Goal: Communication & Community: Answer question/provide support

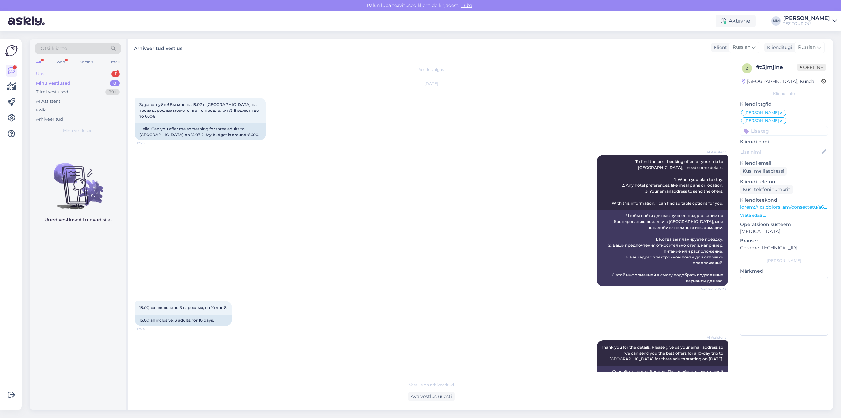
scroll to position [1378, 0]
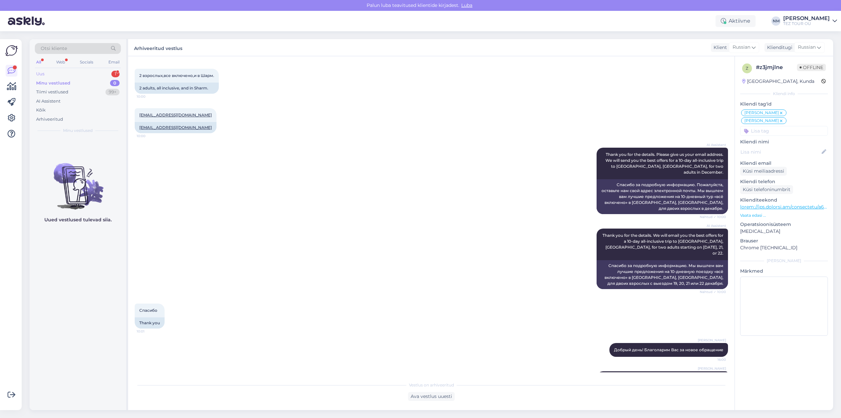
click at [116, 74] on div "1" at bounding box center [115, 74] width 8 height 7
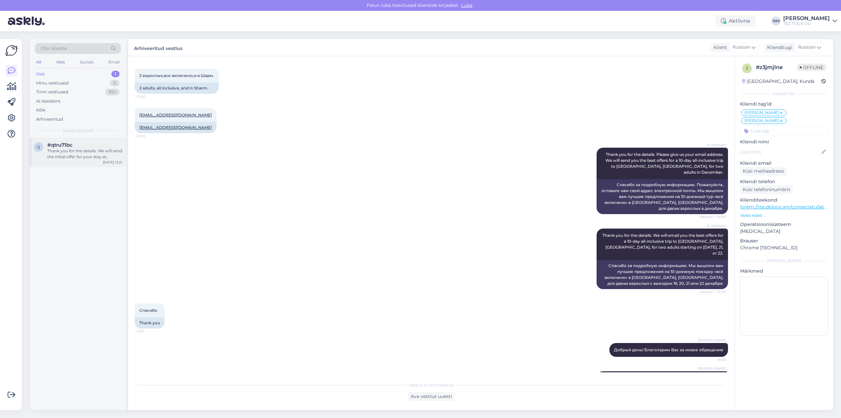
click at [99, 157] on div "Thank you for the details. We will send the initial offer for your stay at [GEO…" at bounding box center [84, 154] width 75 height 12
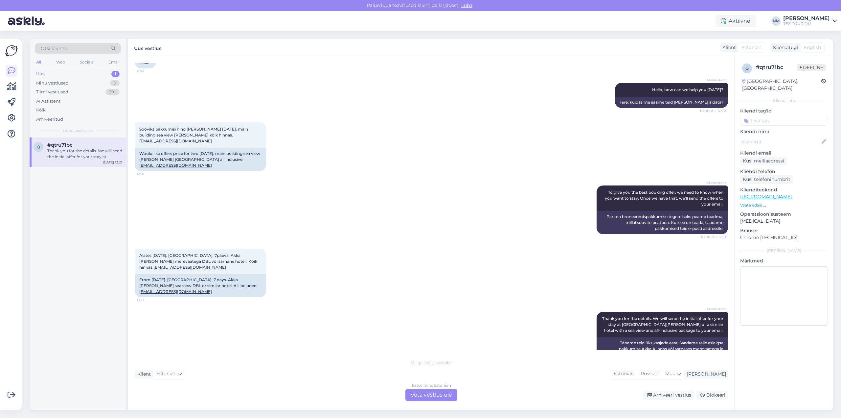
click at [437, 394] on div "Estonian to Estonian Võta vestlus üle" at bounding box center [431, 395] width 52 height 12
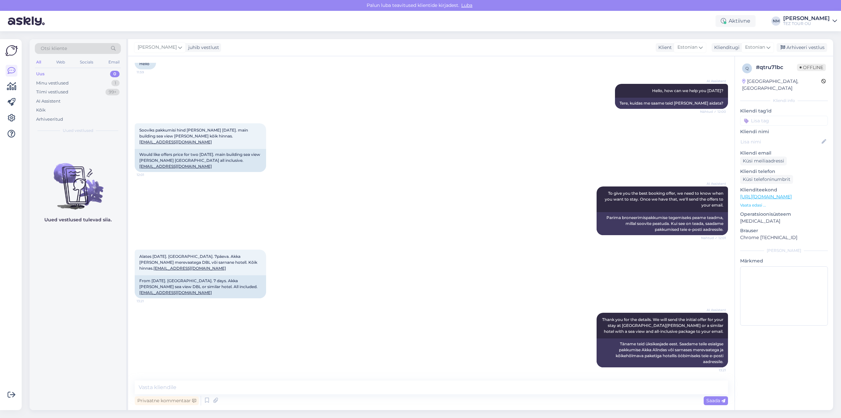
scroll to position [30, 0]
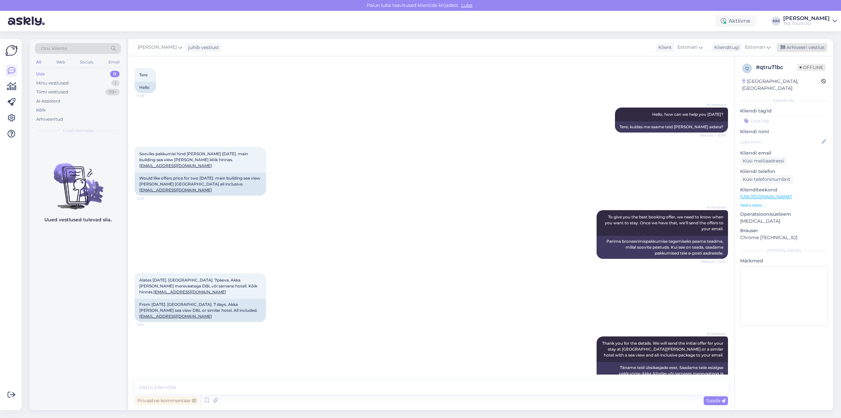
click at [798, 48] on div "Arhiveeri vestlus" at bounding box center [802, 47] width 51 height 9
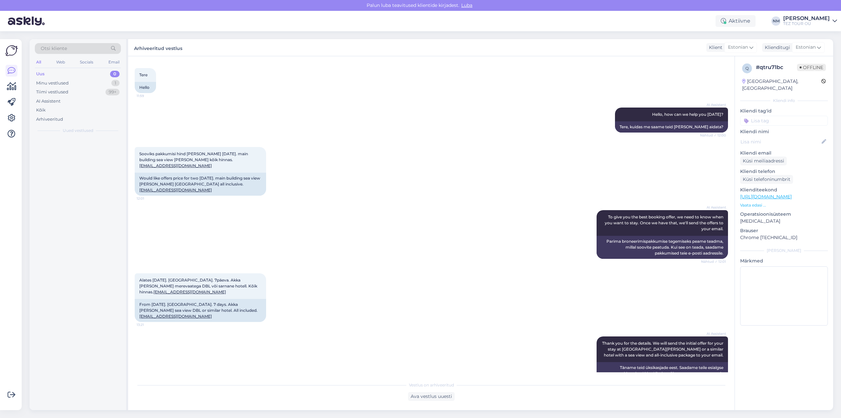
scroll to position [32, 0]
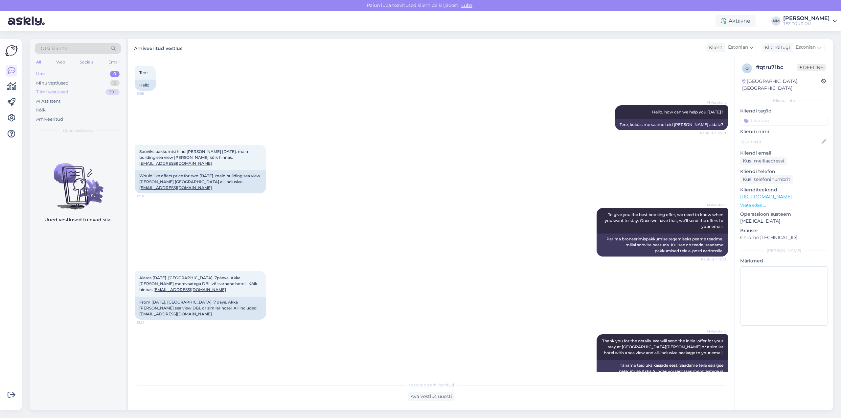
click at [114, 93] on div "99+" at bounding box center [112, 92] width 14 height 7
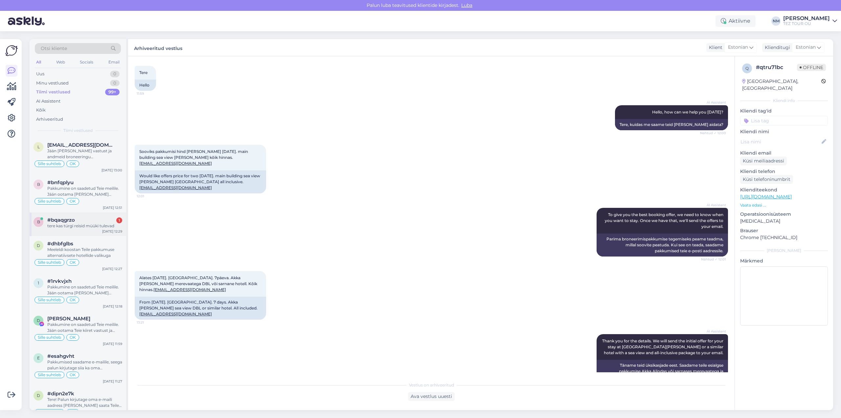
click at [102, 224] on div "tere kas türgi reisid müüki tulevad" at bounding box center [84, 226] width 75 height 6
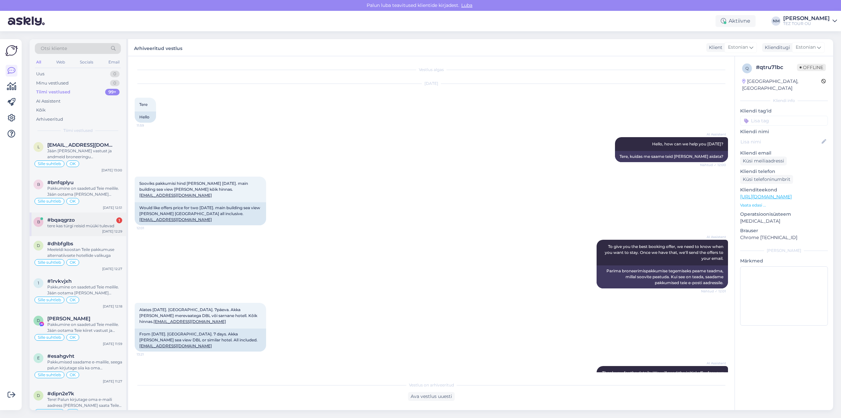
scroll to position [107, 0]
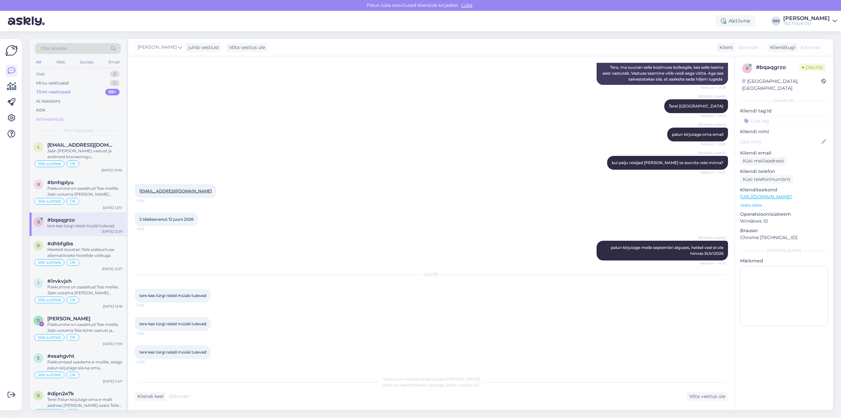
click at [55, 120] on div "Arhiveeritud" at bounding box center [49, 119] width 27 height 7
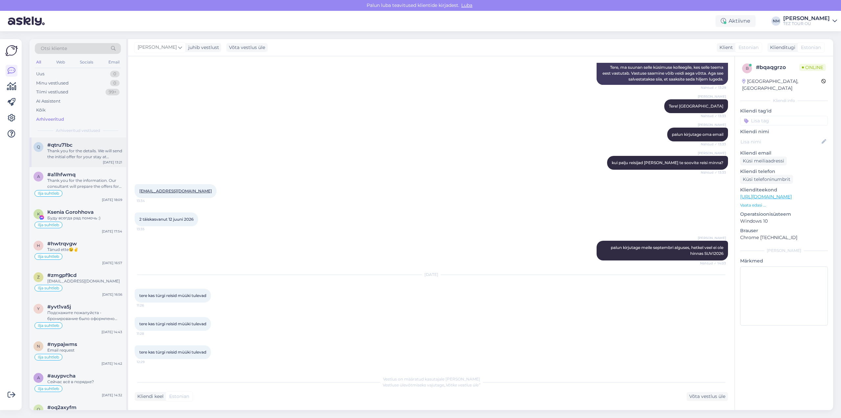
click at [78, 153] on div "Thank you for the details. We will send the initial offer for your stay at [GEO…" at bounding box center [84, 154] width 75 height 12
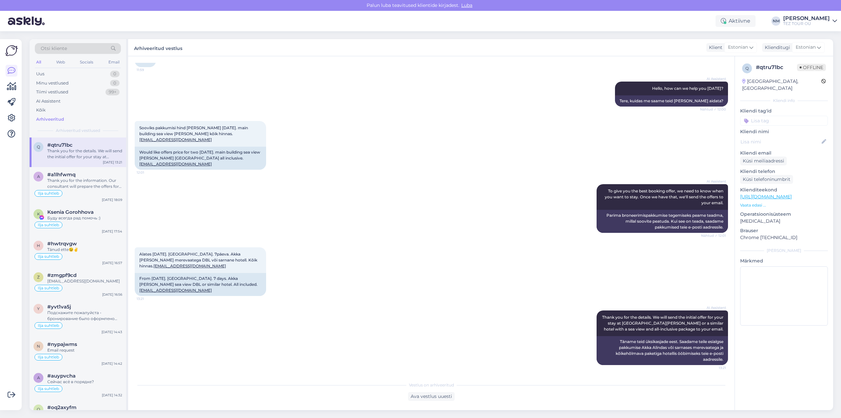
scroll to position [32, 0]
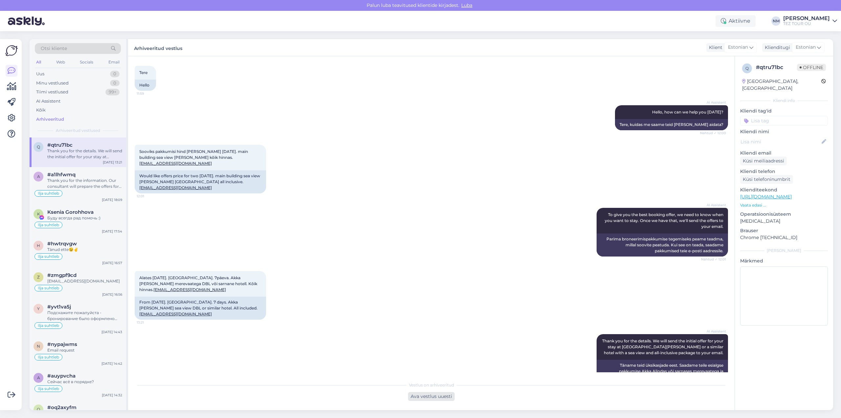
click at [441, 398] on div "Ava vestlus uuesti" at bounding box center [431, 396] width 47 height 9
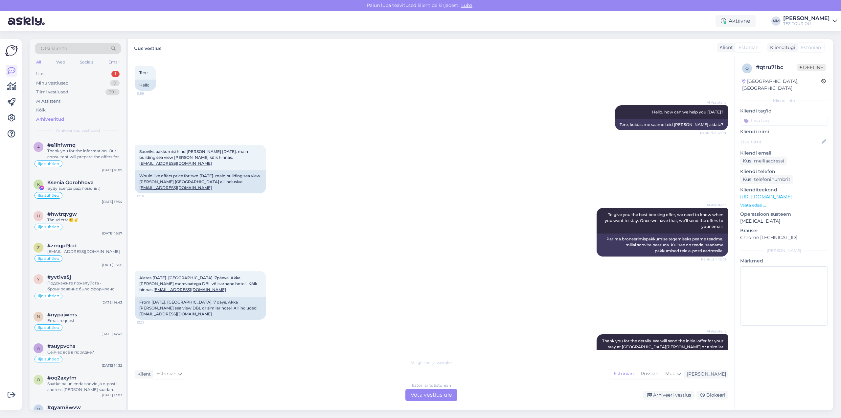
click at [766, 116] on input at bounding box center [784, 121] width 88 height 10
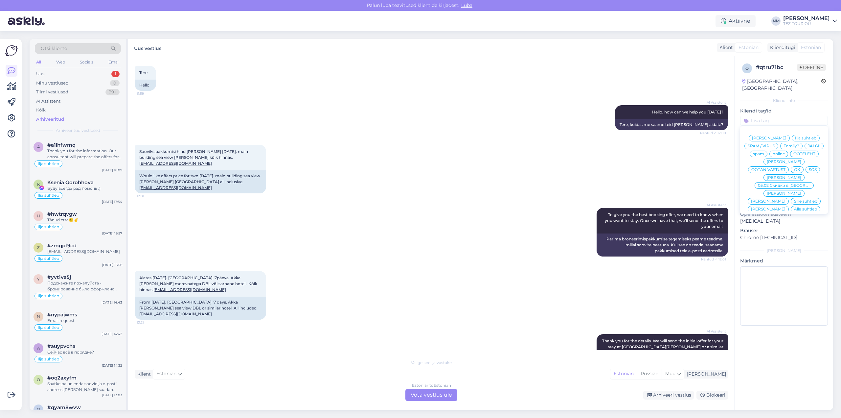
click at [784, 223] on span "[PERSON_NAME]" at bounding box center [784, 225] width 35 height 4
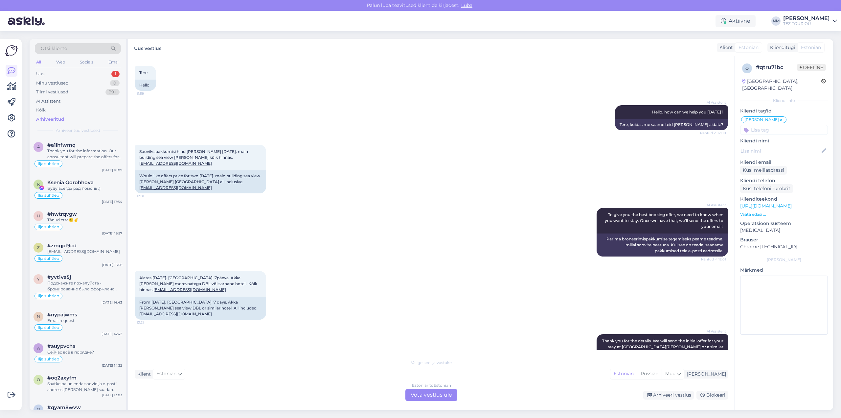
click at [440, 394] on div "Estonian to Estonian Võta vestlus üle" at bounding box center [431, 395] width 52 height 12
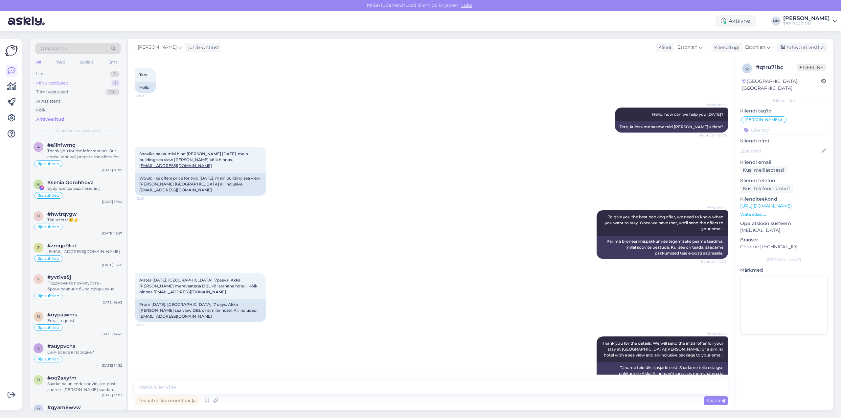
click at [114, 84] on div "1" at bounding box center [115, 83] width 8 height 7
